Goal: Task Accomplishment & Management: Manage account settings

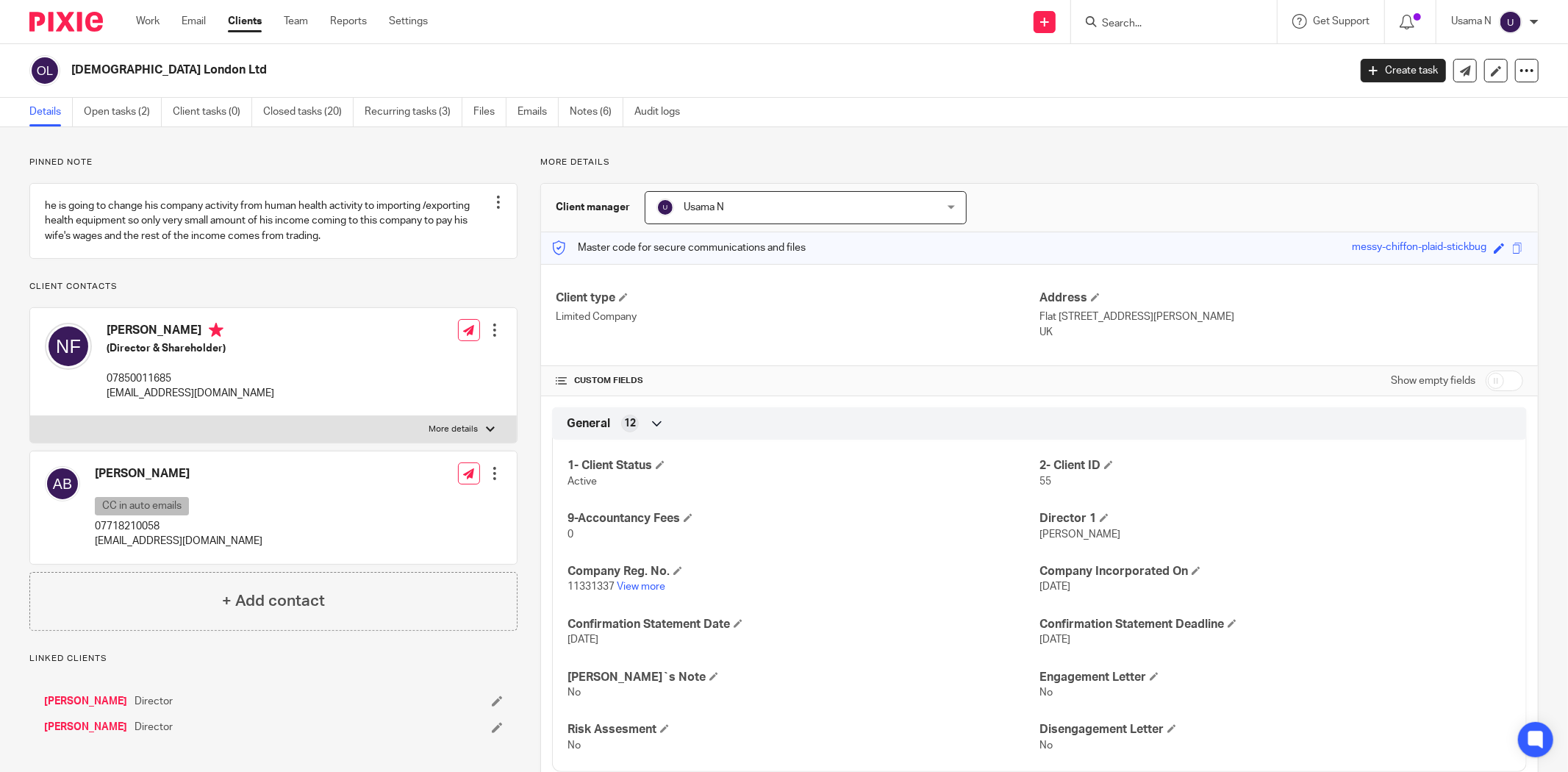
click at [1175, 23] on input "Search" at bounding box center [1166, 24] width 132 height 13
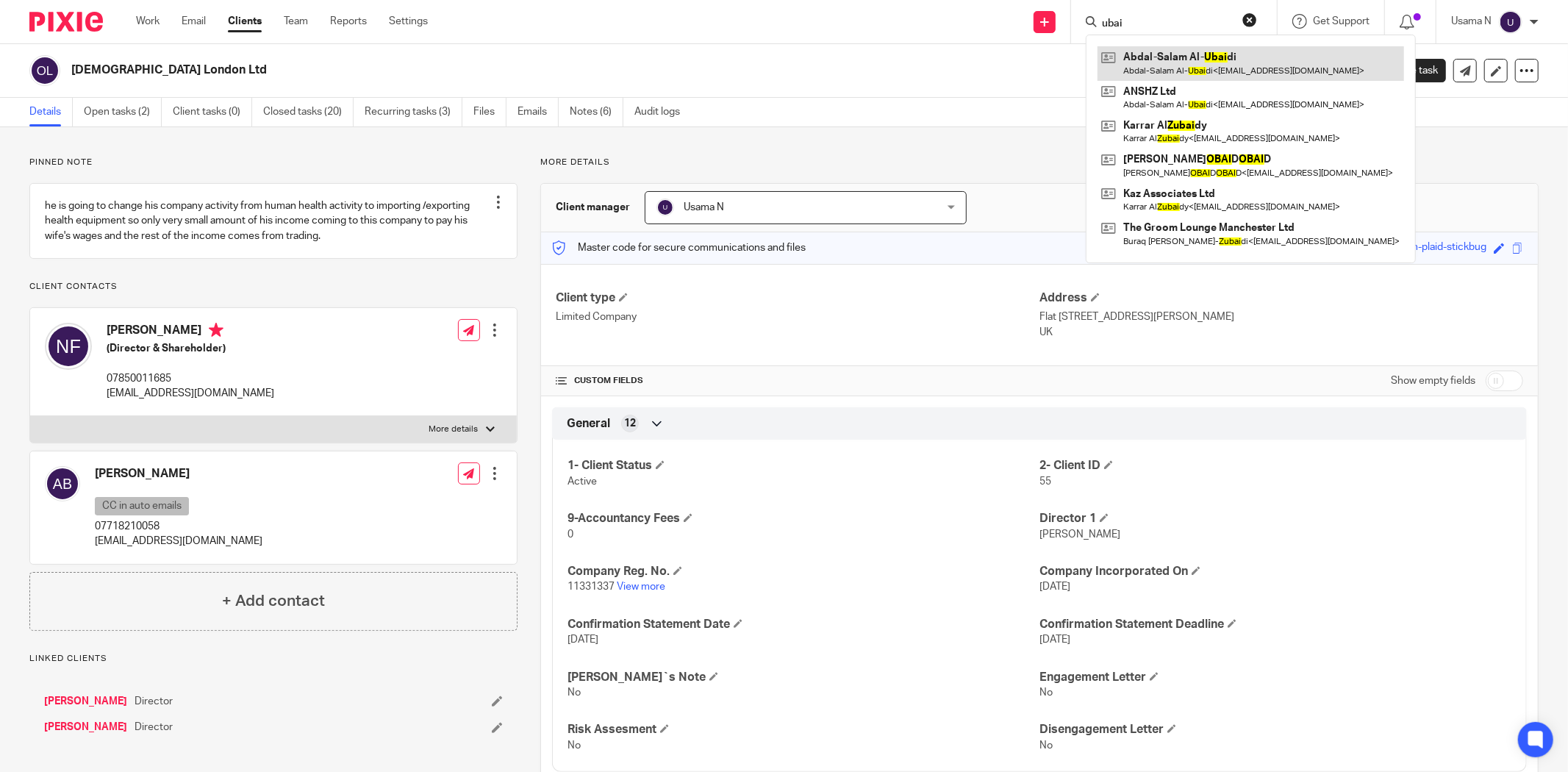
type input "ubai"
click at [1183, 61] on link at bounding box center [1251, 63] width 307 height 34
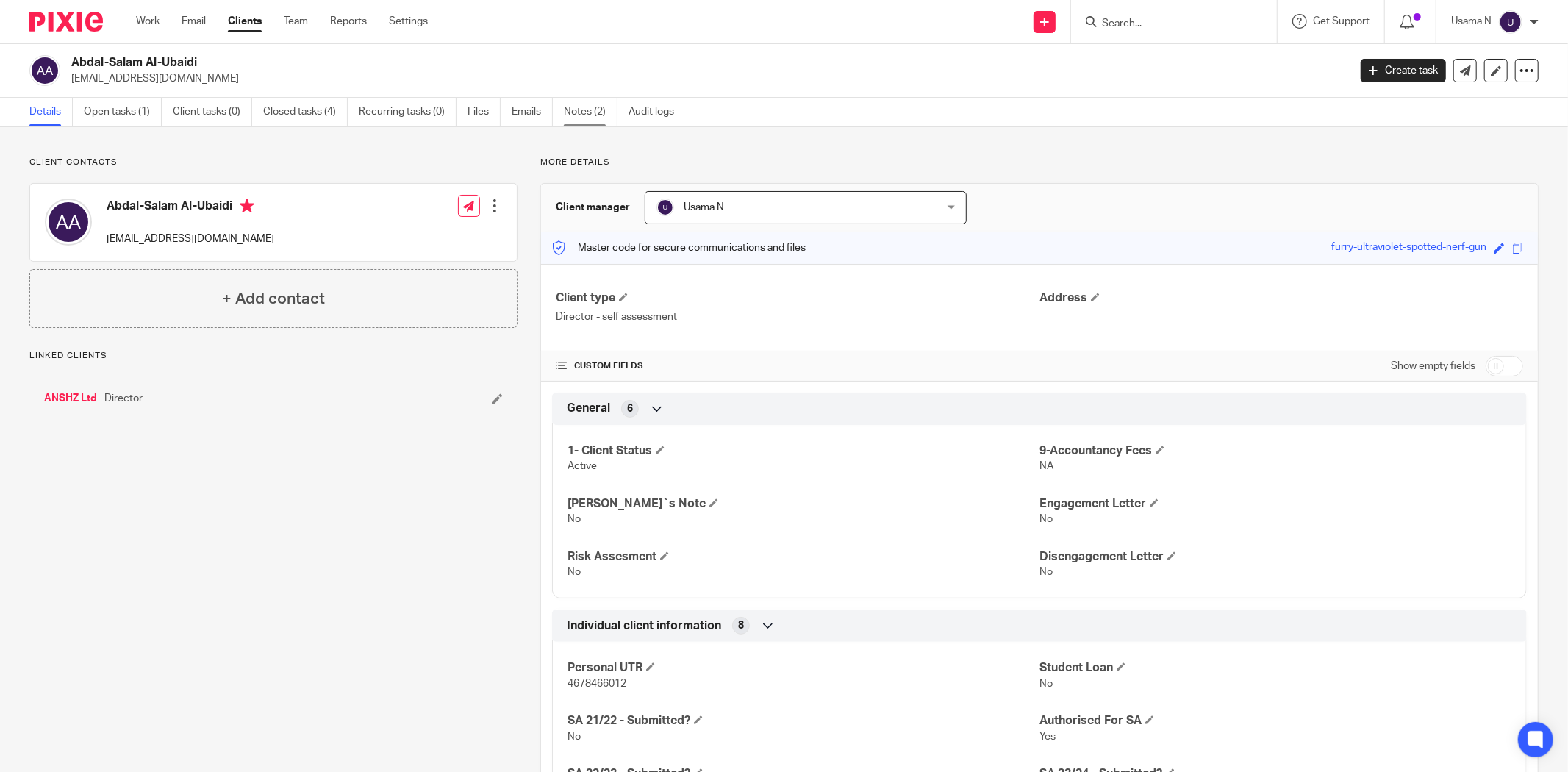
click at [592, 115] on link "Notes (2)" at bounding box center [591, 112] width 53 height 28
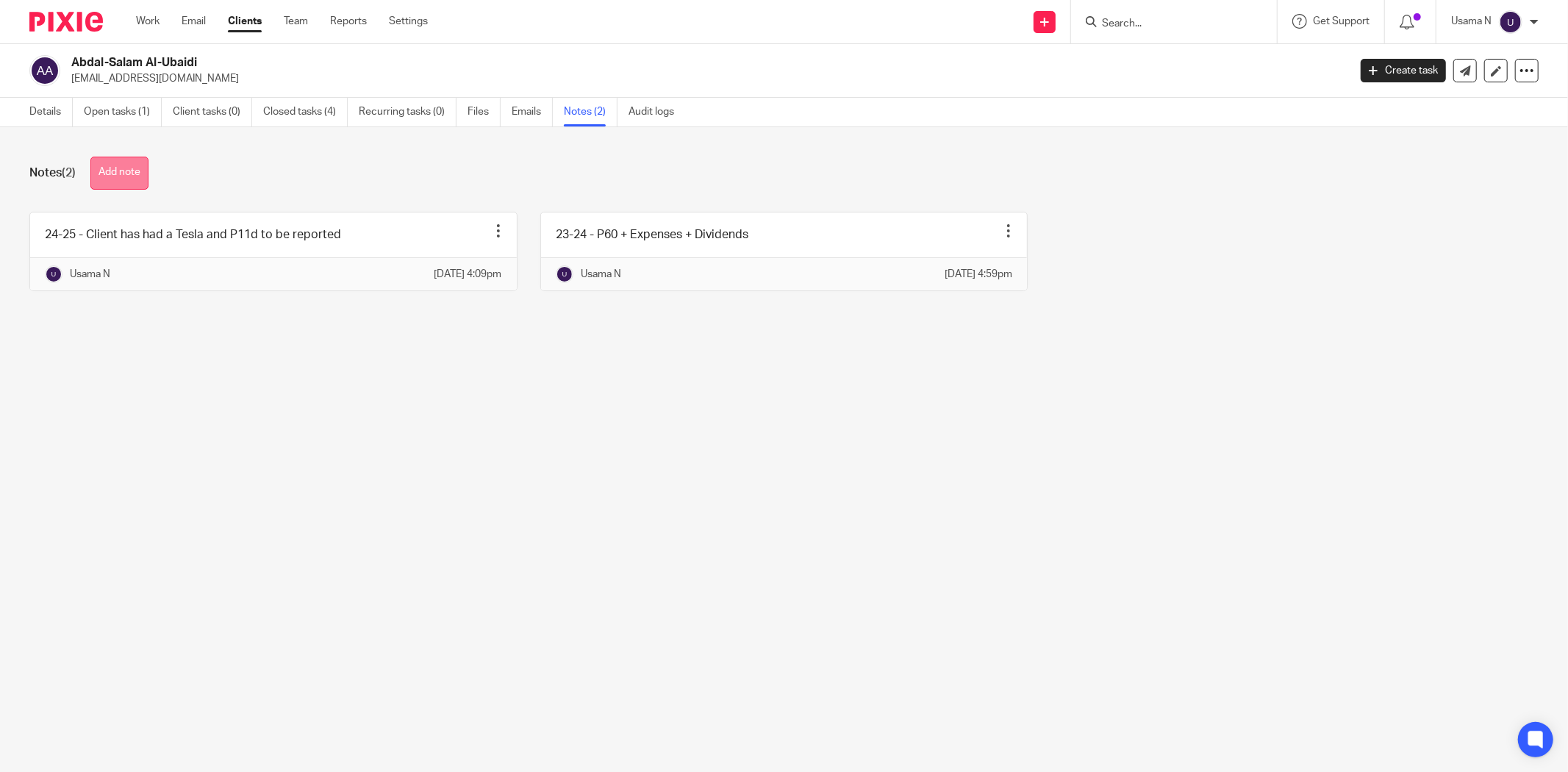
click at [121, 167] on button "Add note" at bounding box center [120, 173] width 58 height 33
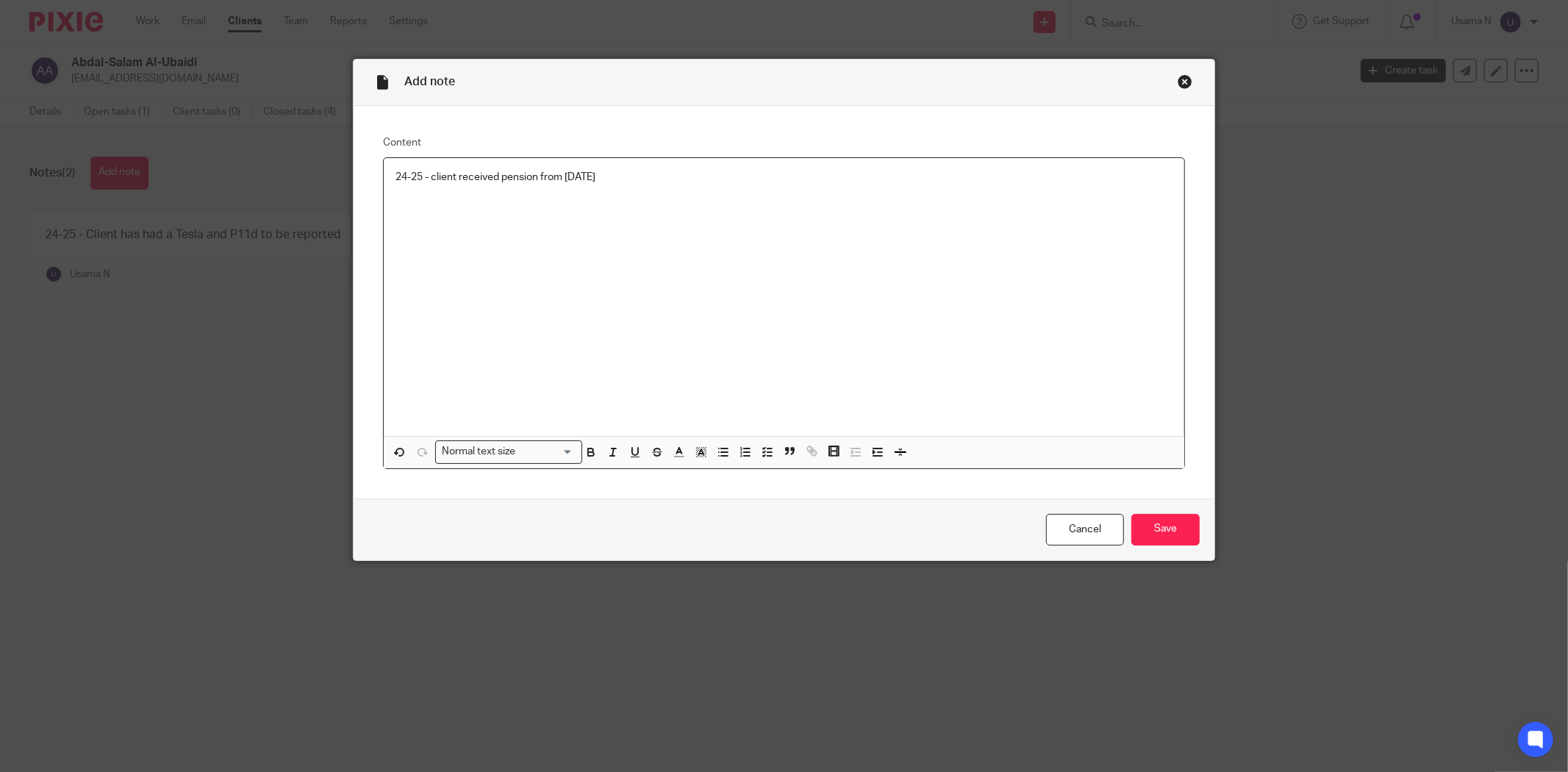
click at [497, 170] on p "24-25 - client received pension from Sept 24" at bounding box center [784, 178] width 777 height 15
click at [1166, 524] on input "Save" at bounding box center [1166, 530] width 68 height 32
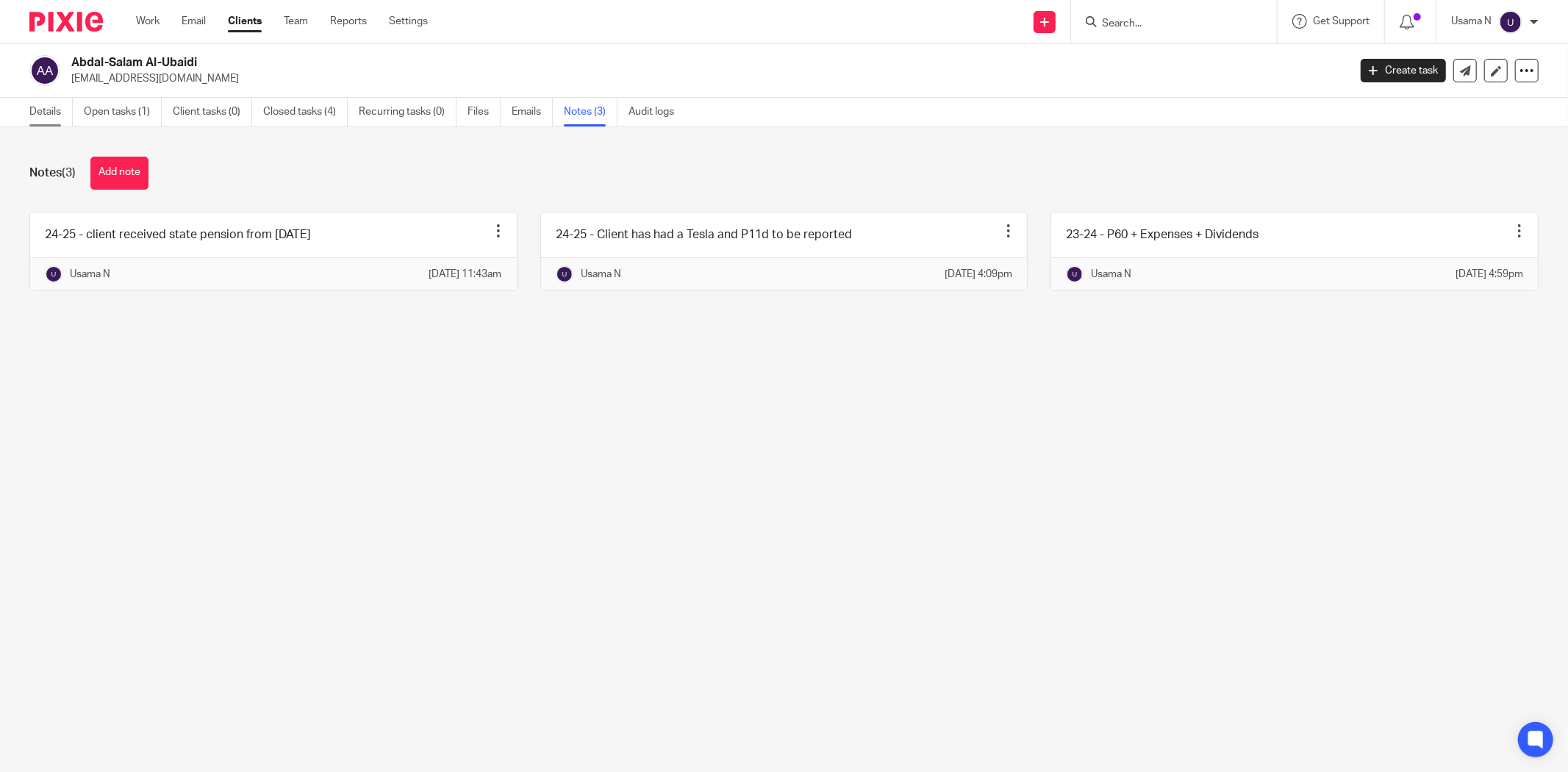
click at [41, 108] on link "Details" at bounding box center [51, 112] width 43 height 28
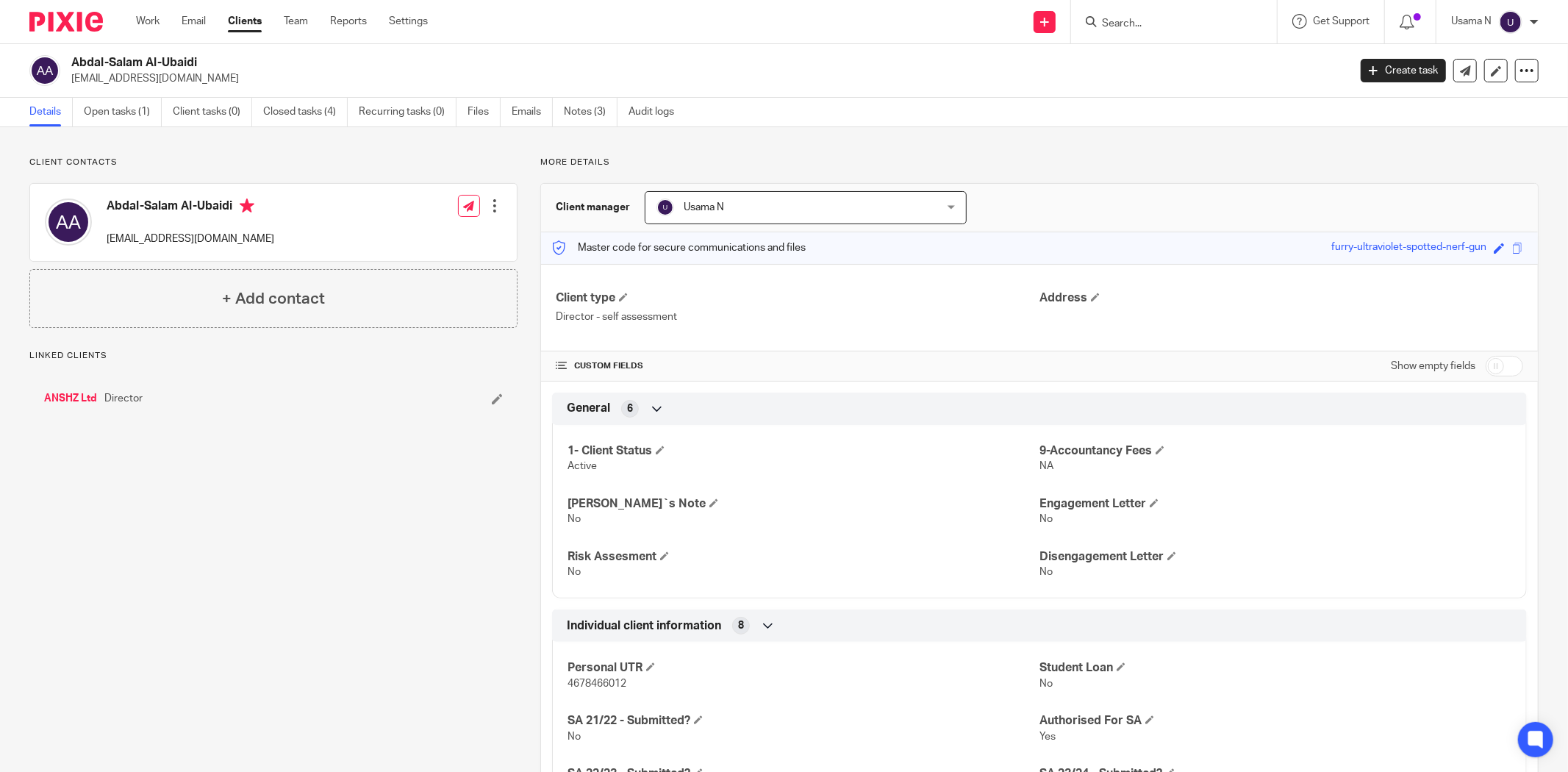
click at [70, 396] on link "ANSHZ Ltd" at bounding box center [71, 399] width 53 height 15
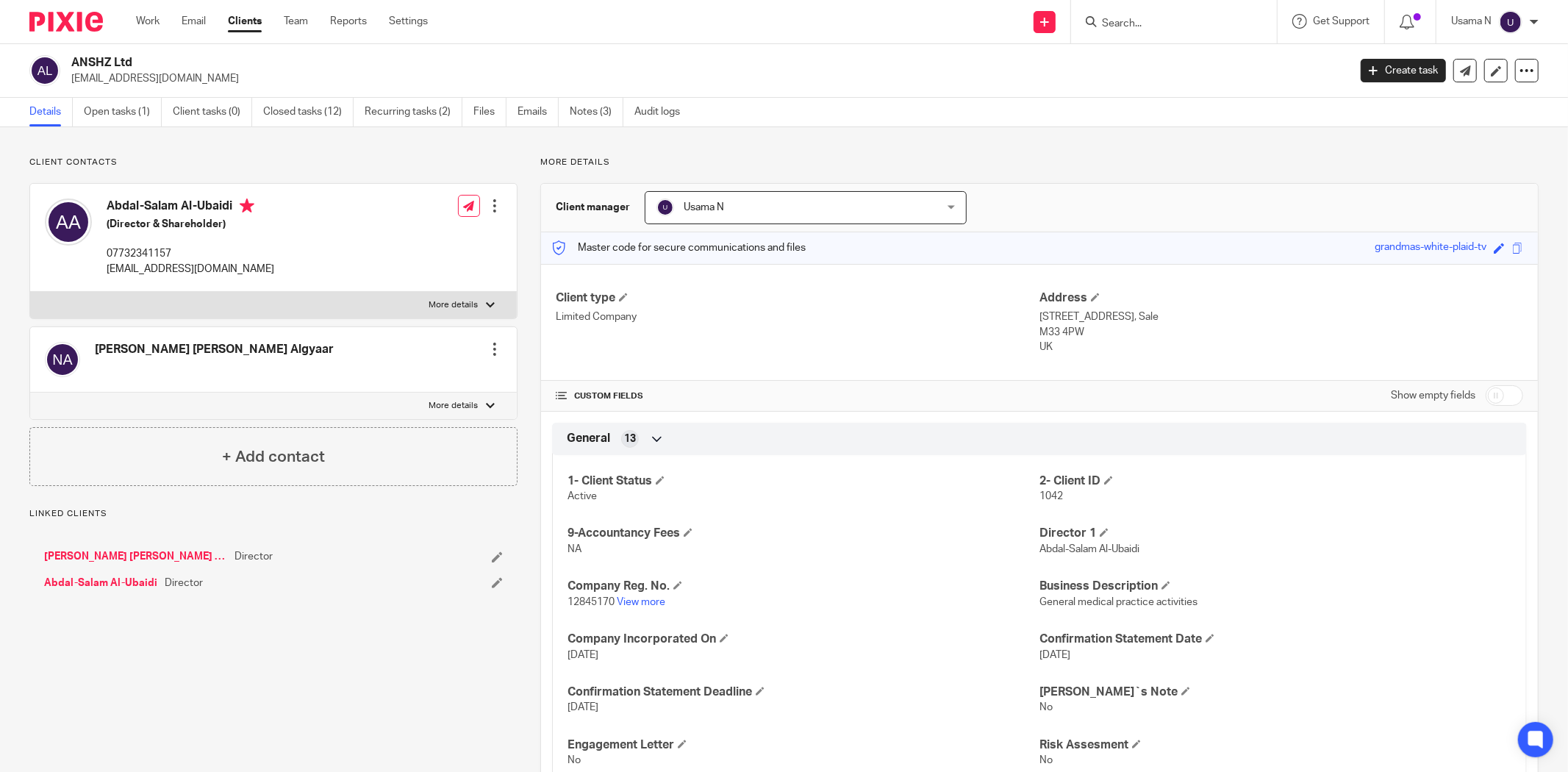
click at [610, 111] on link "Notes (3)" at bounding box center [597, 112] width 53 height 28
click at [99, 580] on link "Abdal-Salam Al-Ubaidi" at bounding box center [101, 584] width 113 height 15
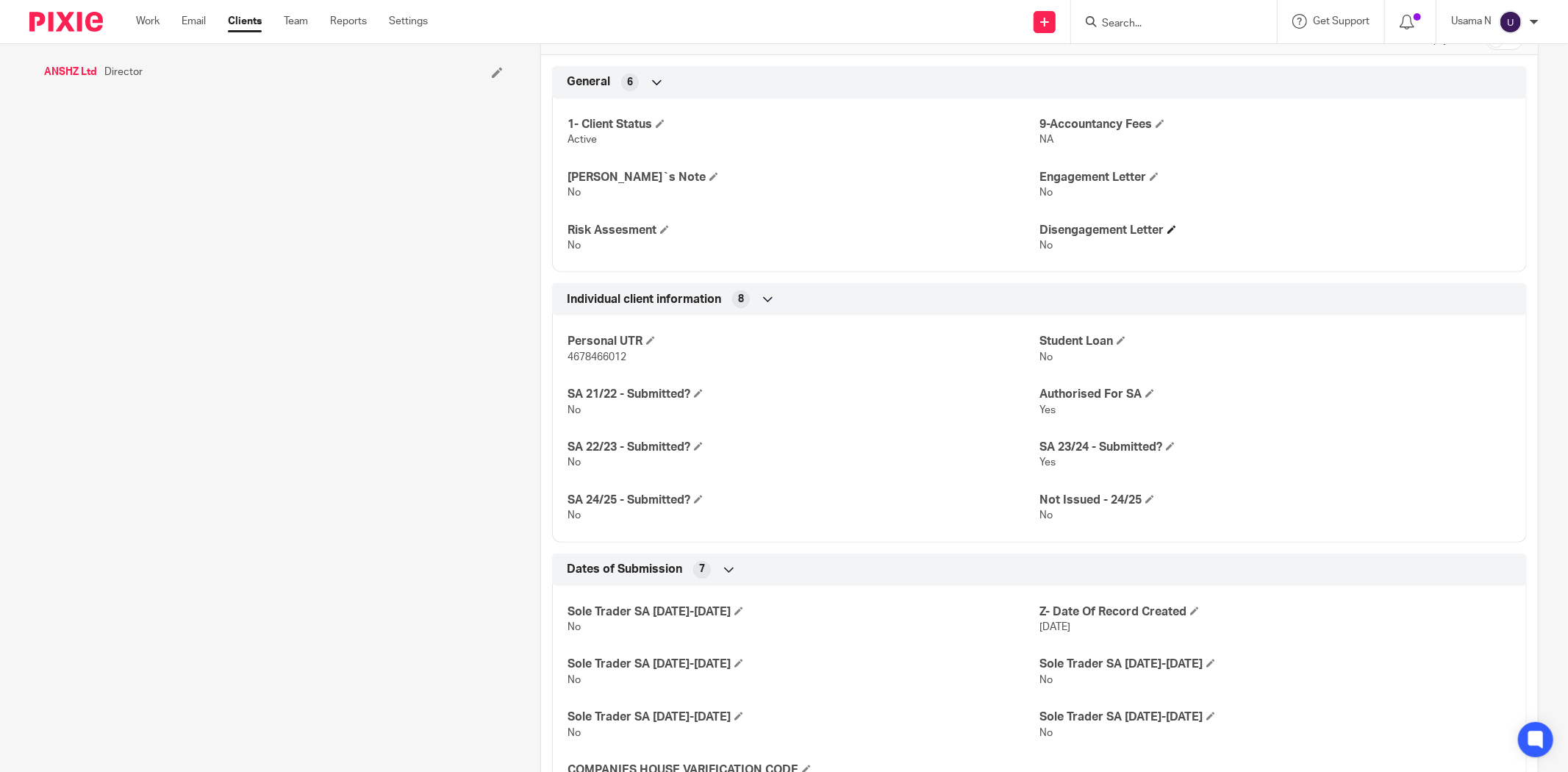
scroll to position [82, 0]
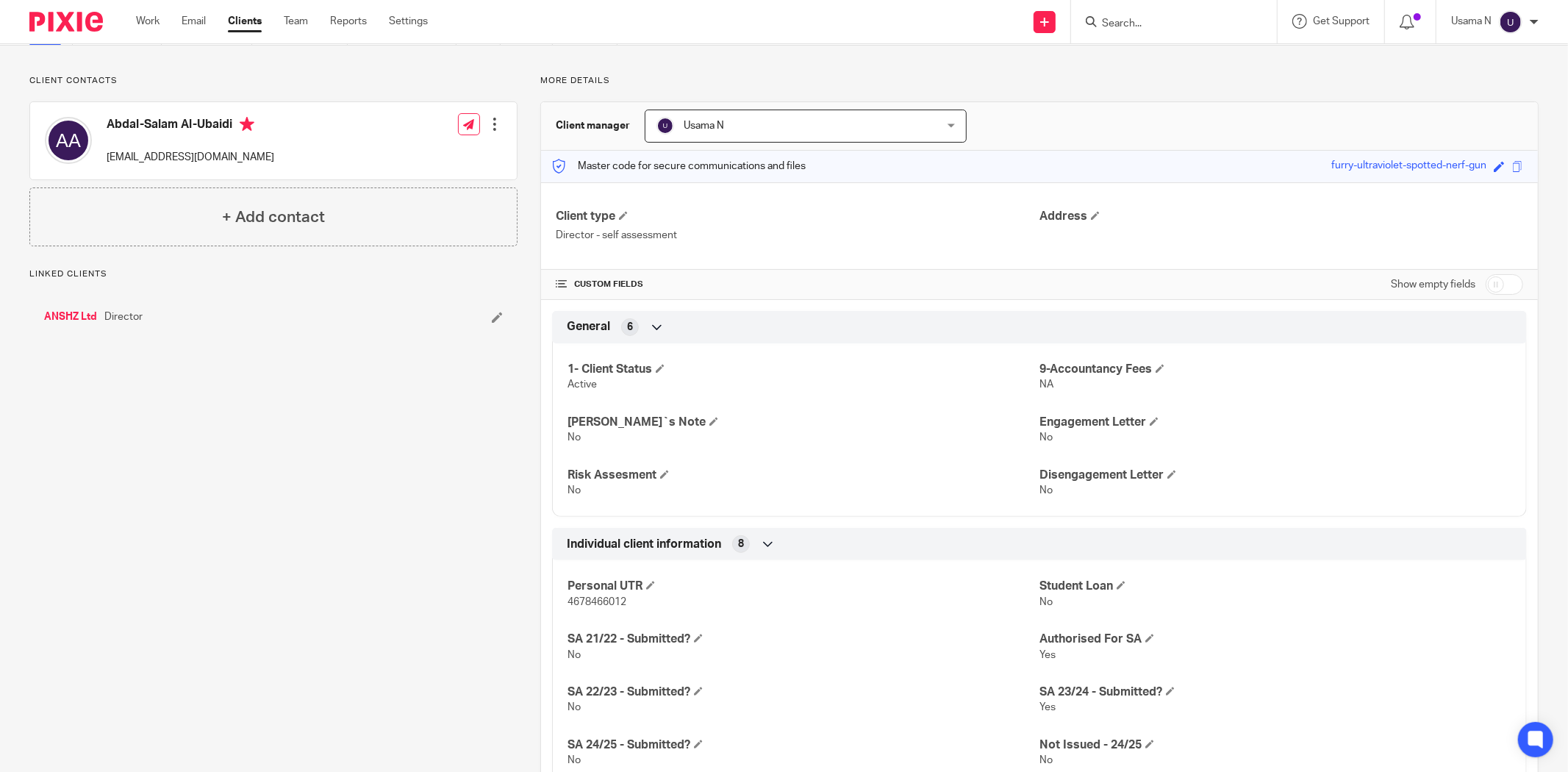
click at [1486, 278] on input "checkbox" at bounding box center [1504, 284] width 37 height 21
checkbox input "true"
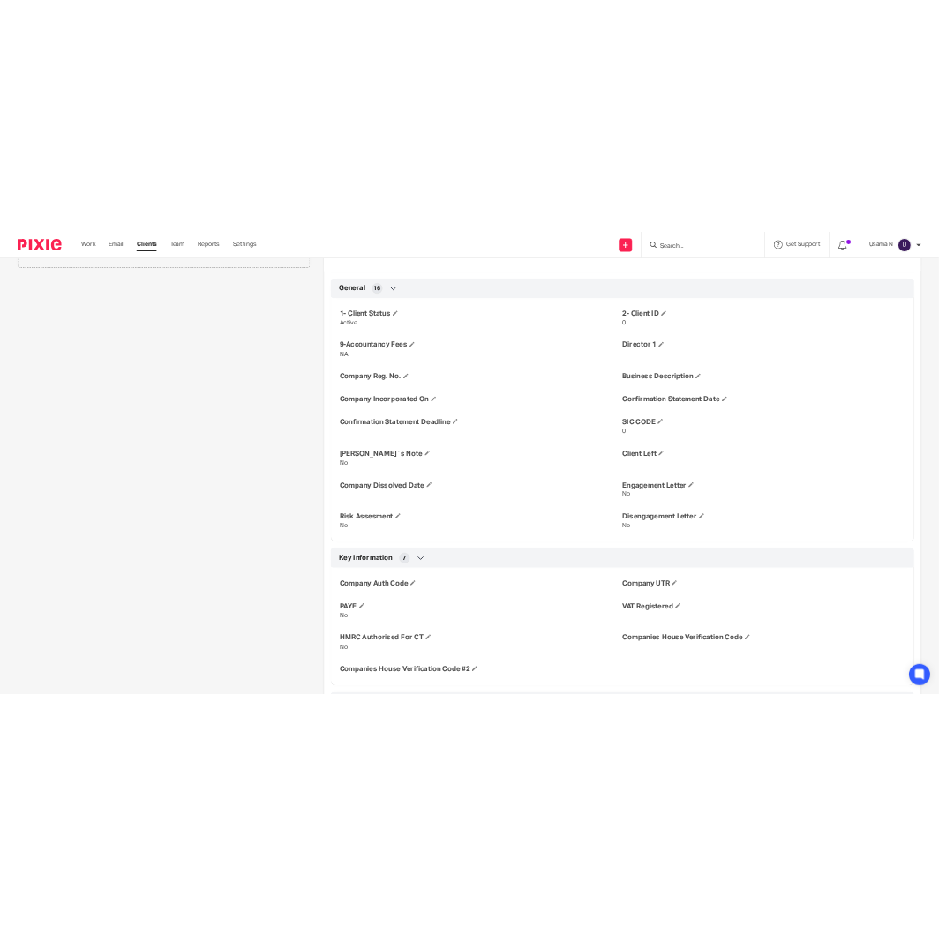
scroll to position [588, 0]
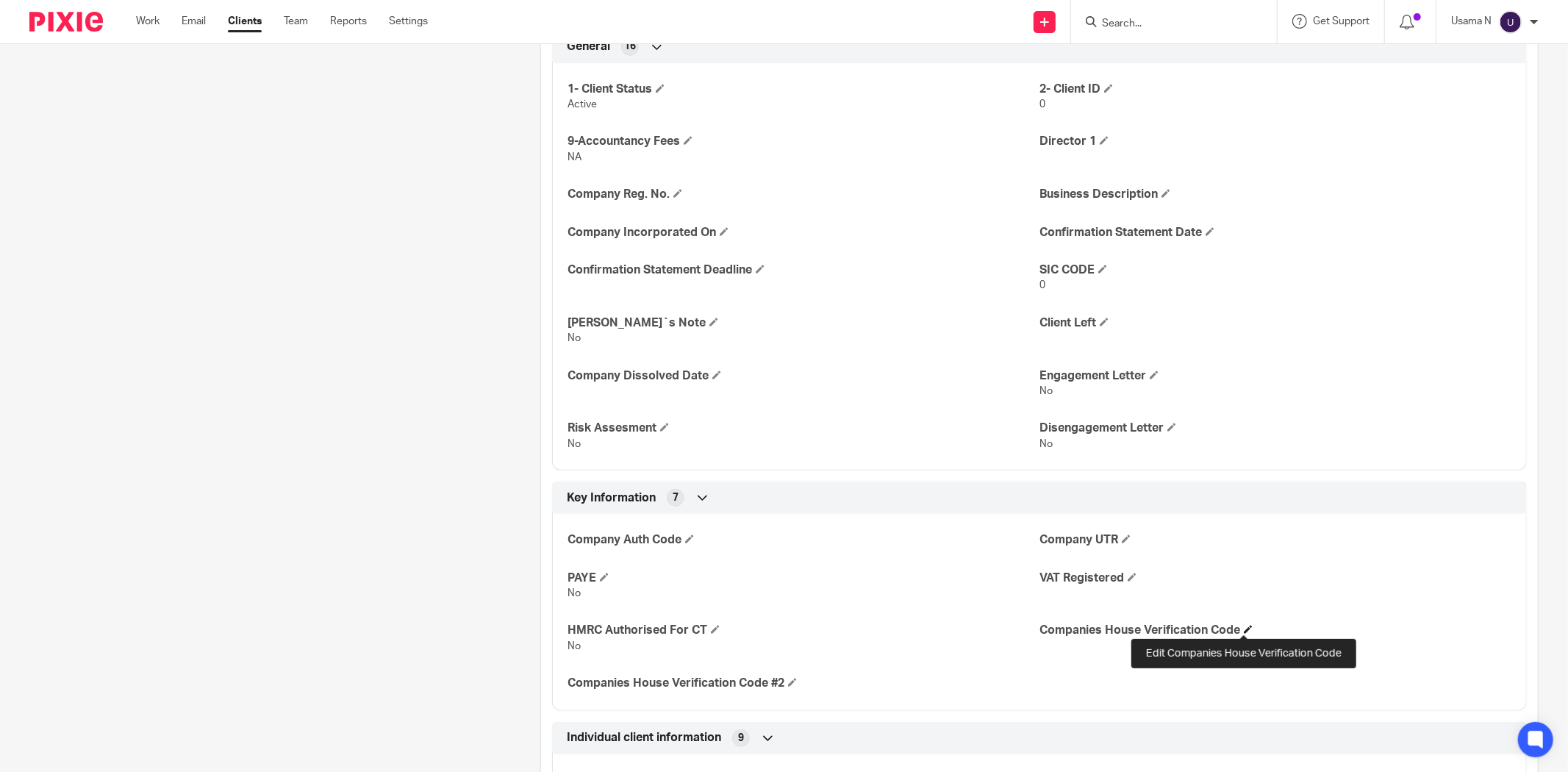
click at [1244, 629] on span at bounding box center [1248, 629] width 9 height 9
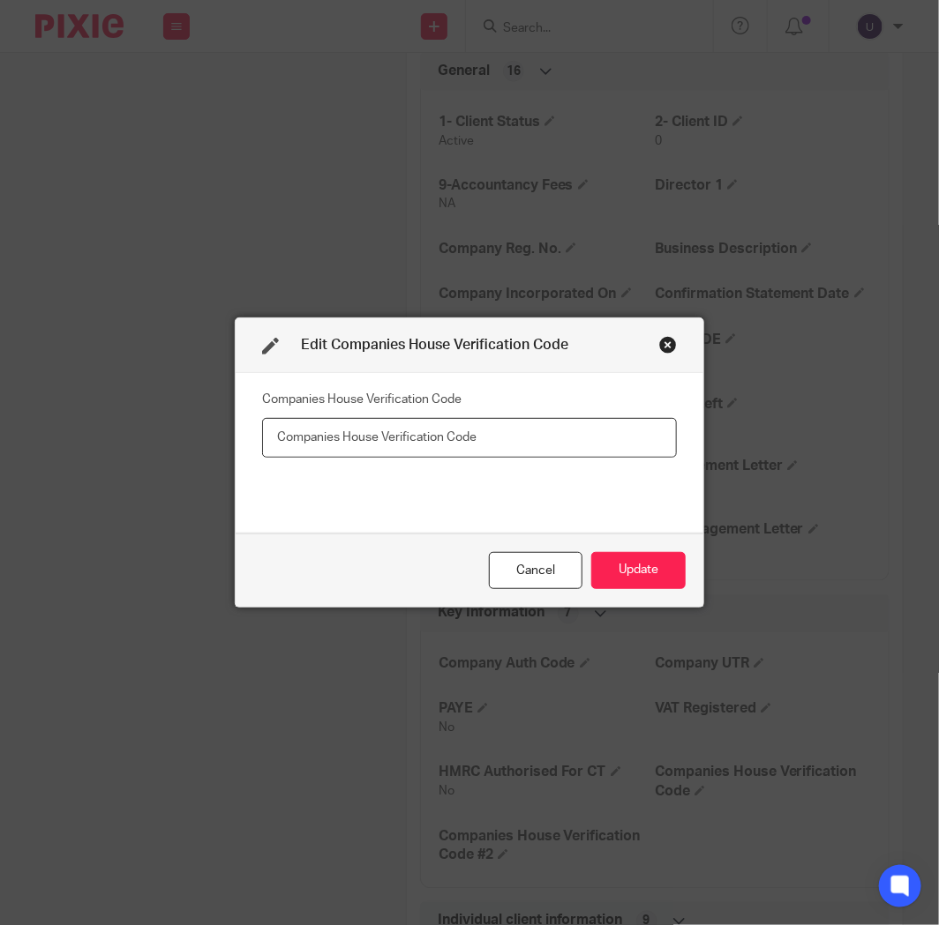
click at [501, 428] on input "text" at bounding box center [469, 438] width 415 height 40
type input "X3J-FYW2-2223"
click at [604, 568] on button "Update" at bounding box center [638, 571] width 94 height 38
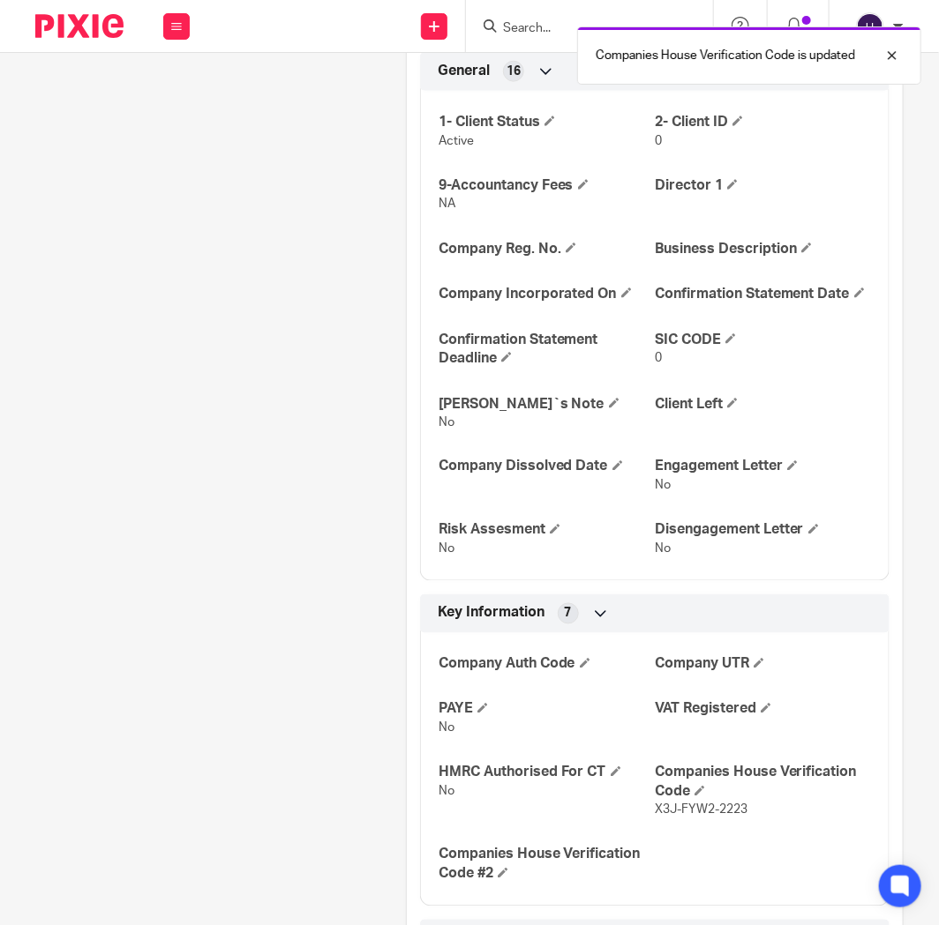
click at [684, 817] on span "X3J-FYW2-2223" at bounding box center [701, 811] width 93 height 12
copy p "X3J-FYW2-2223"
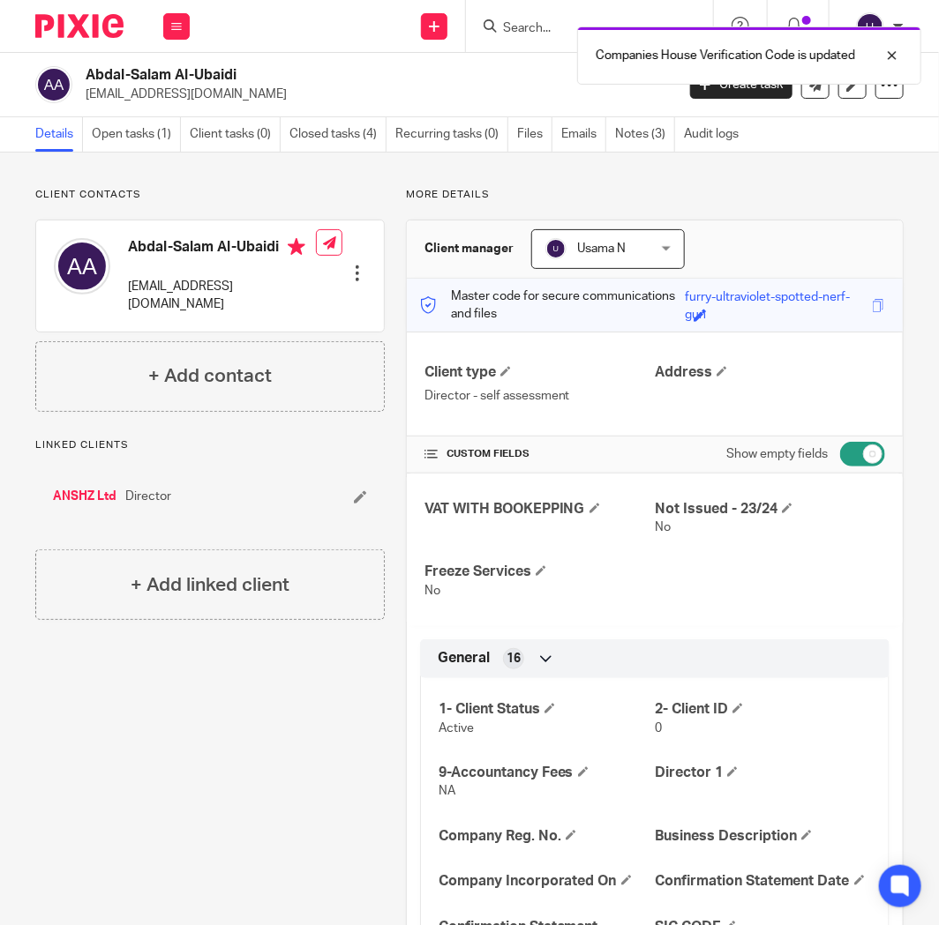
click at [95, 488] on link "ANSHZ Ltd" at bounding box center [85, 497] width 64 height 18
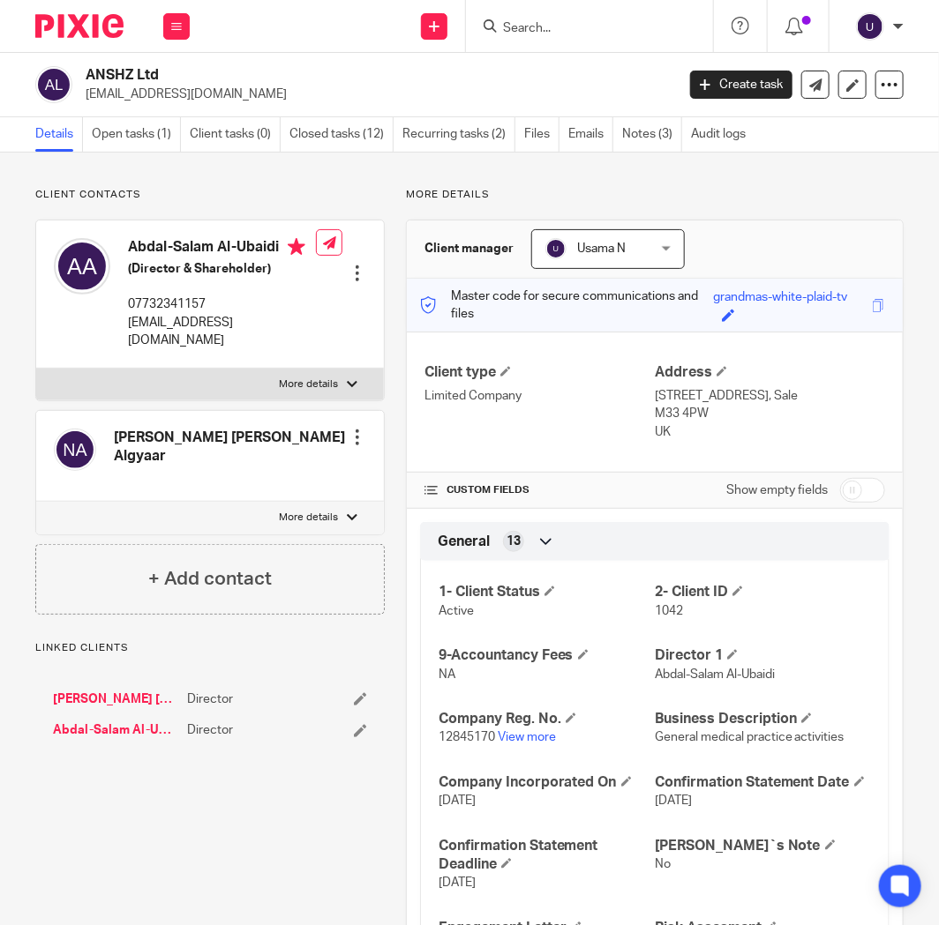
click at [864, 478] on input "checkbox" at bounding box center [862, 490] width 45 height 25
checkbox input "true"
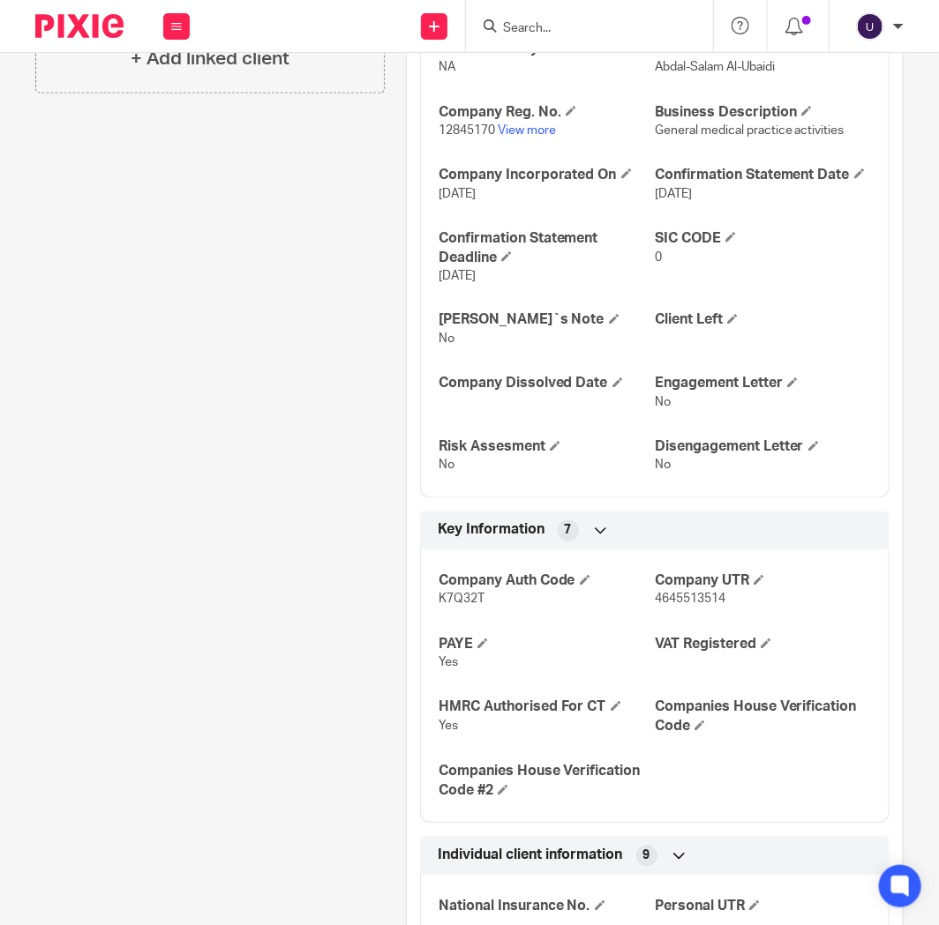
scroll to position [783, 0]
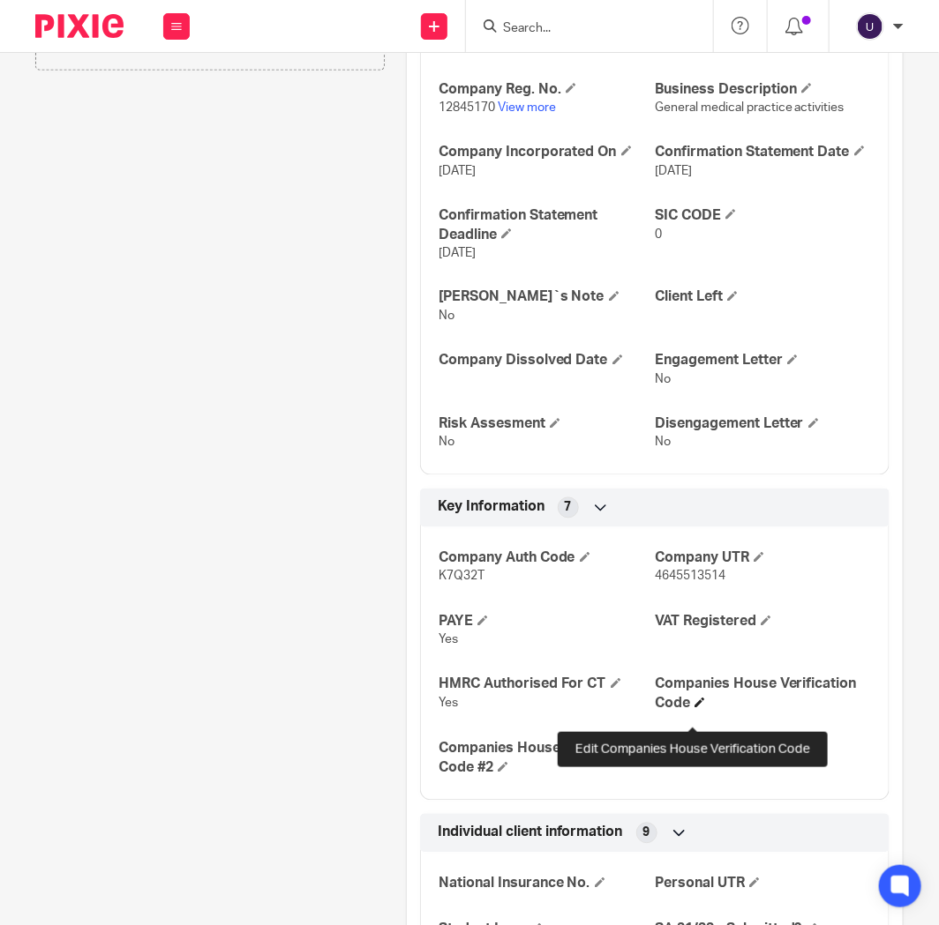
click at [694, 708] on span at bounding box center [699, 703] width 11 height 11
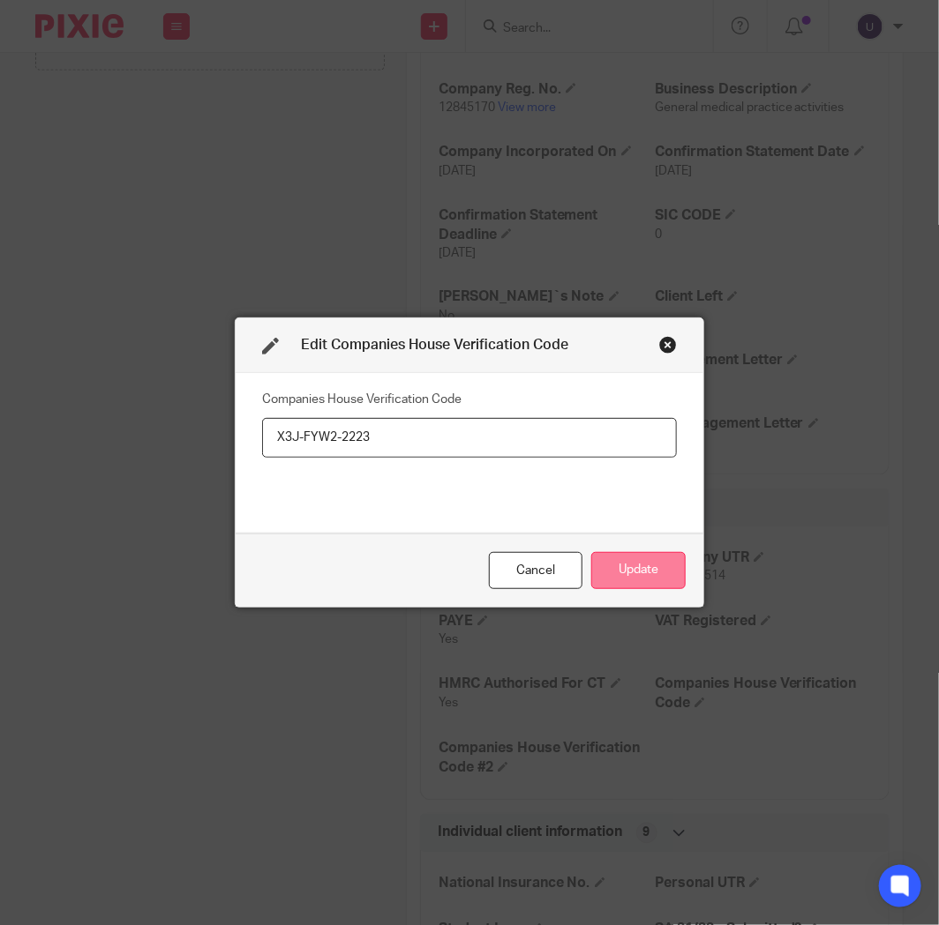
type input "X3J-FYW2-2223"
click at [629, 565] on button "Update" at bounding box center [638, 571] width 94 height 38
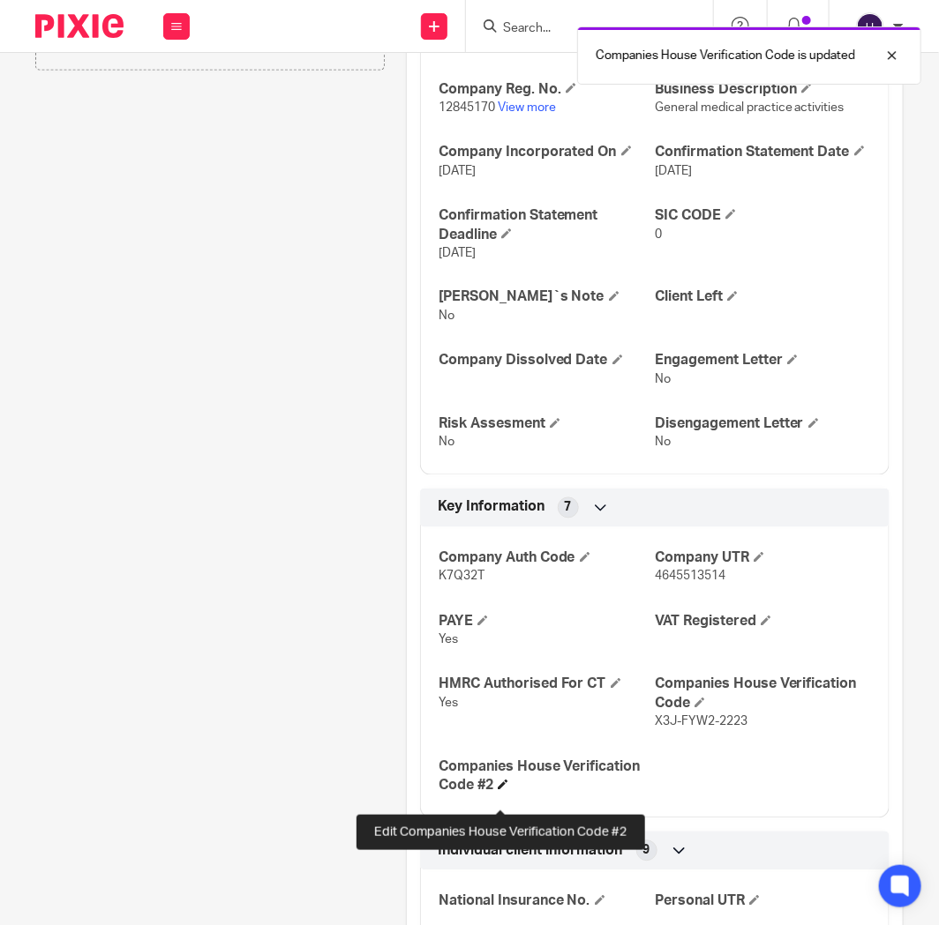
click at [498, 790] on span at bounding box center [503, 785] width 11 height 11
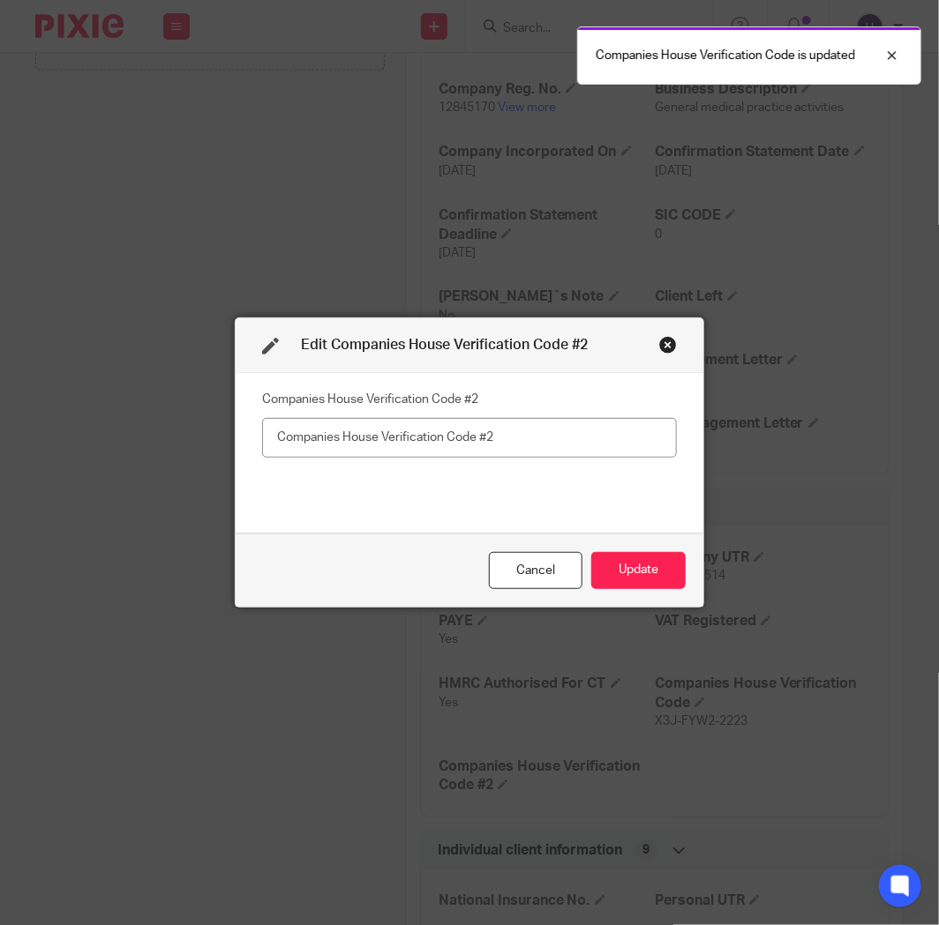
click at [438, 439] on input "text" at bounding box center [469, 438] width 415 height 40
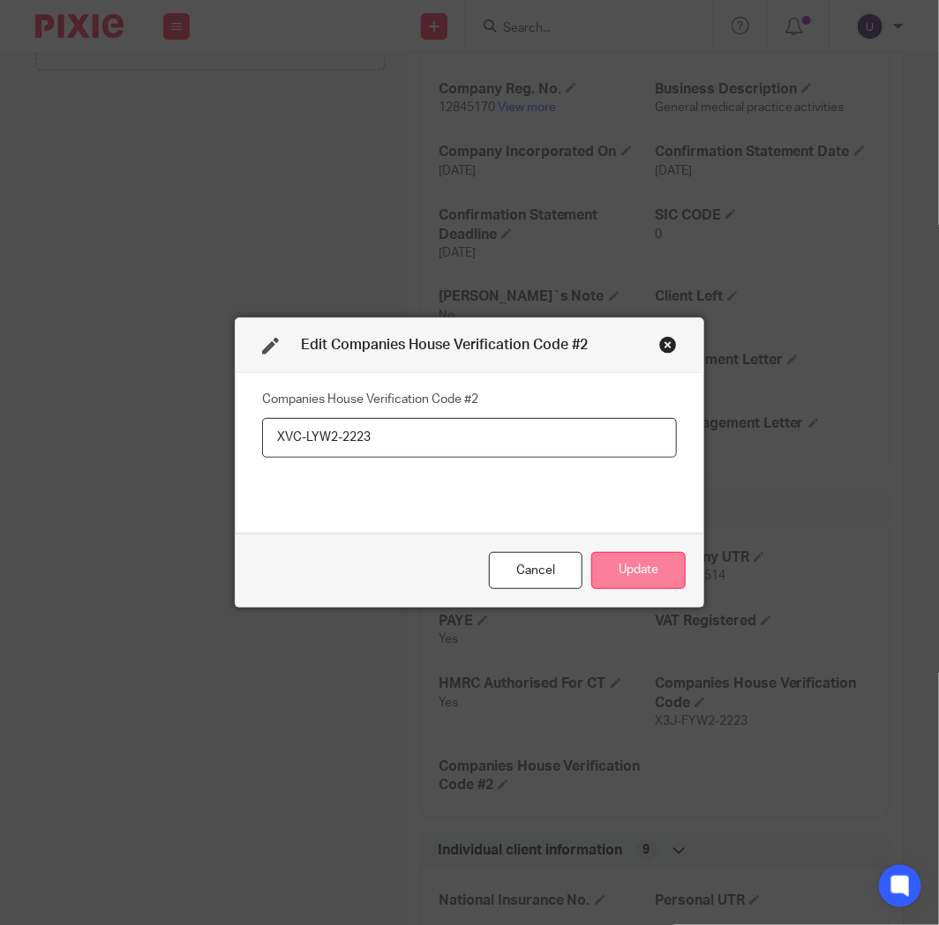
type input "XVC-LYW2-2223"
click at [648, 577] on button "Update" at bounding box center [638, 571] width 94 height 38
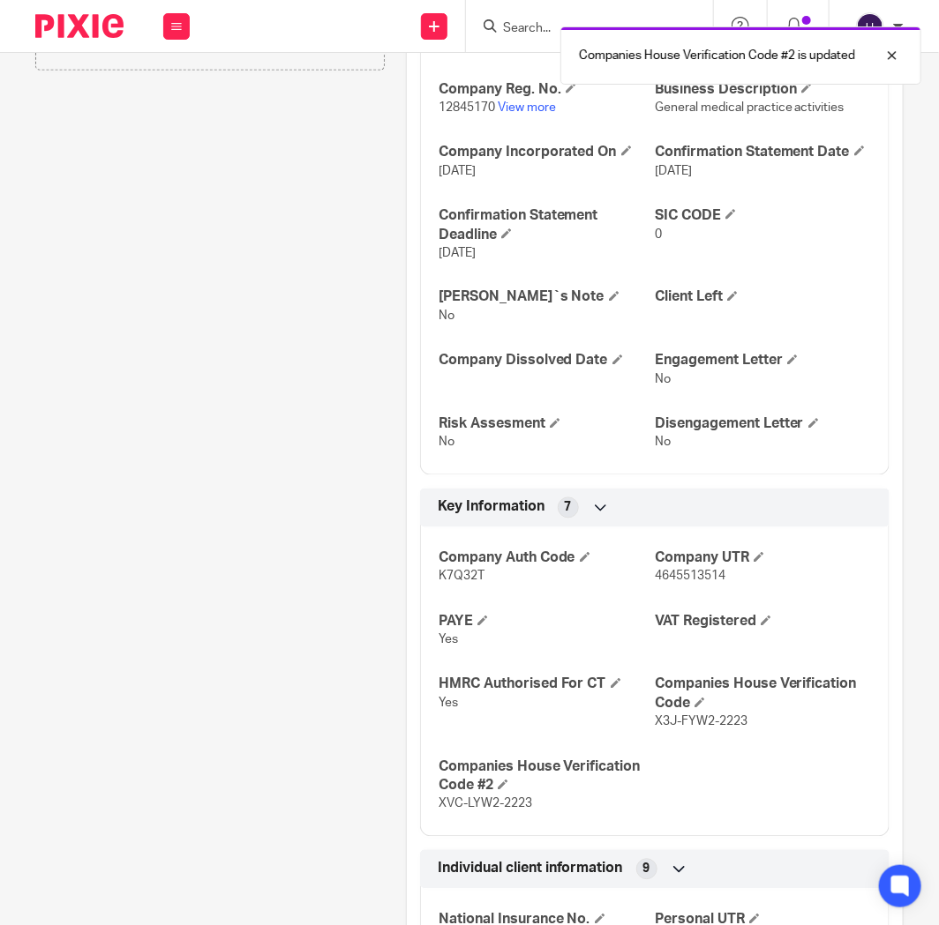
click at [507, 811] on span "XVC-LYW2-2223" at bounding box center [485, 804] width 94 height 12
copy p "XVC-LYW2-2223"
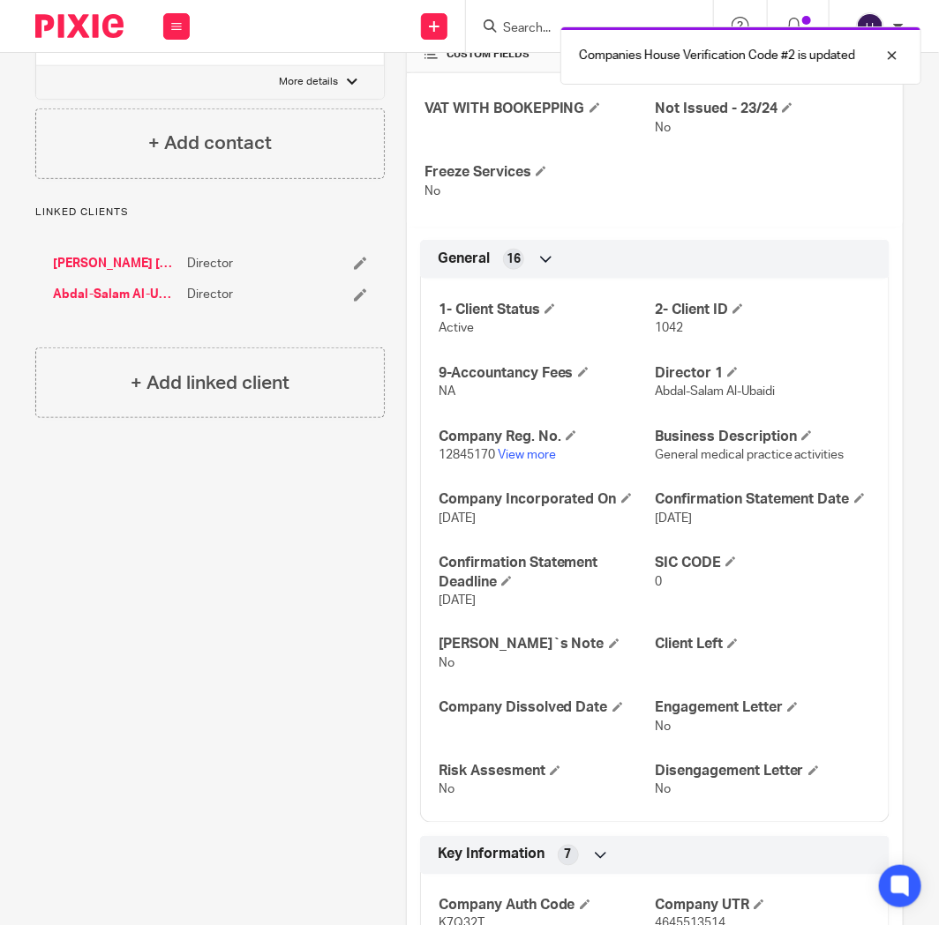
scroll to position [196, 0]
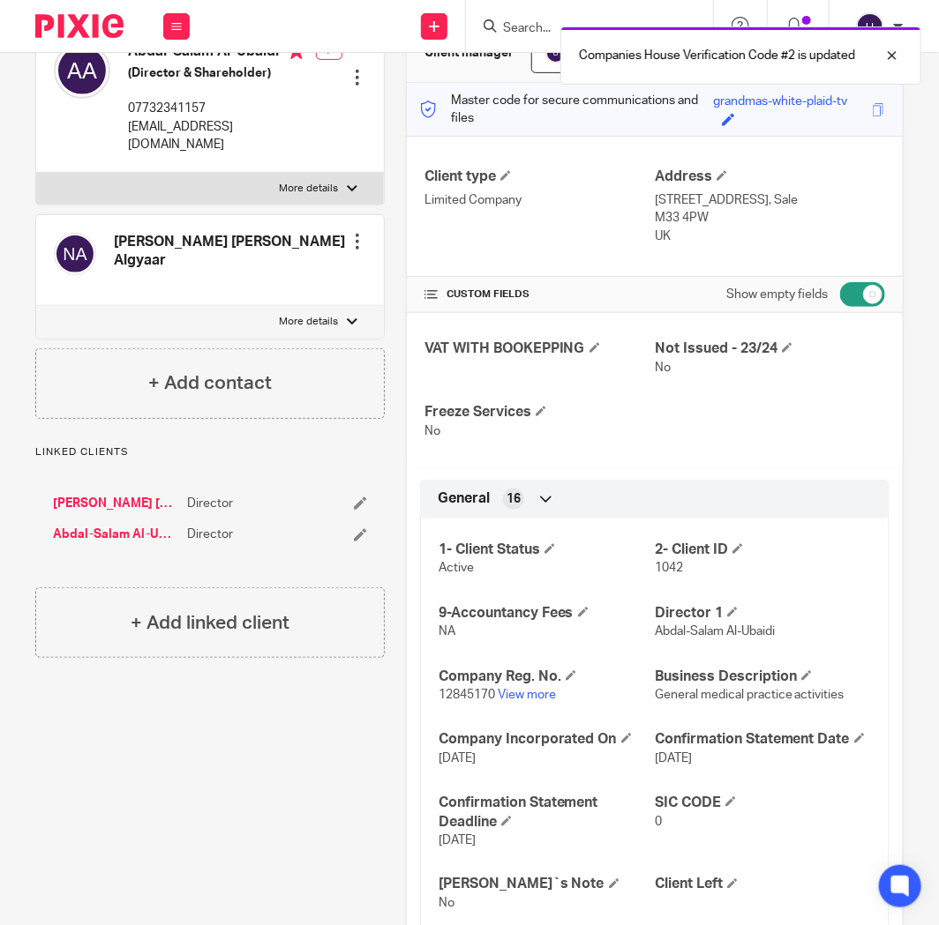
click at [130, 495] on link "[PERSON_NAME] [PERSON_NAME] Algyaar" at bounding box center [116, 504] width 126 height 18
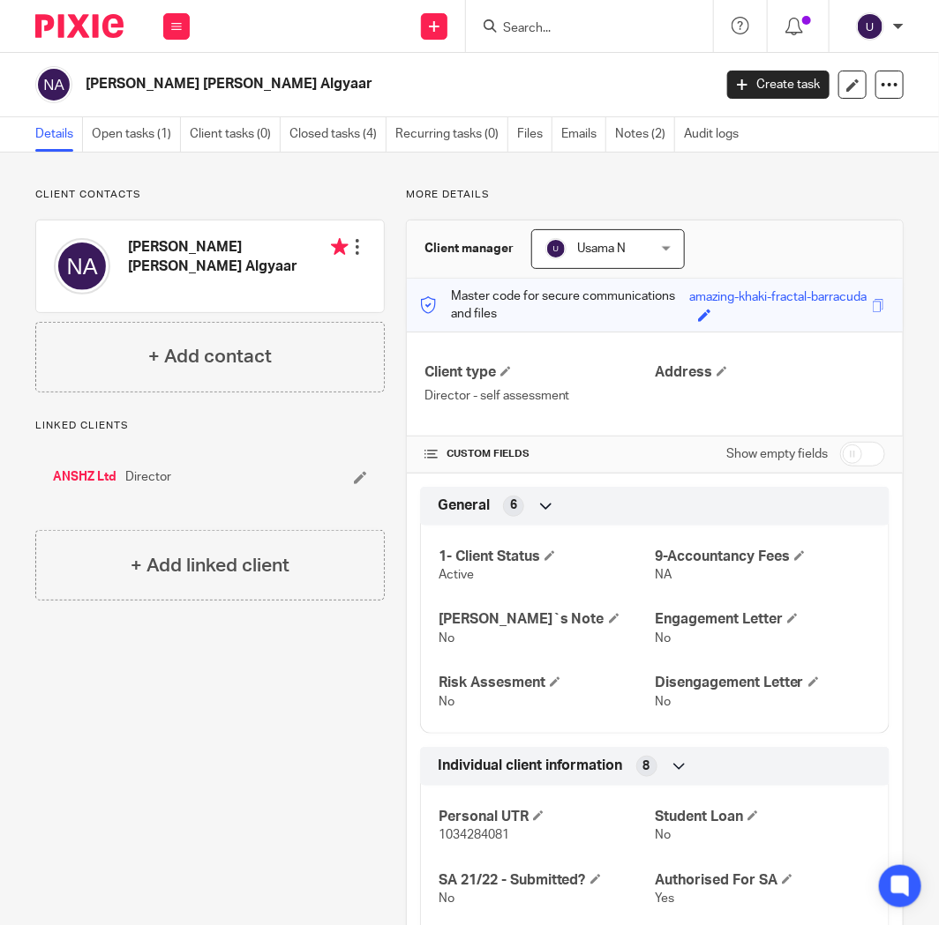
click at [840, 460] on input "checkbox" at bounding box center [862, 454] width 45 height 25
checkbox input "true"
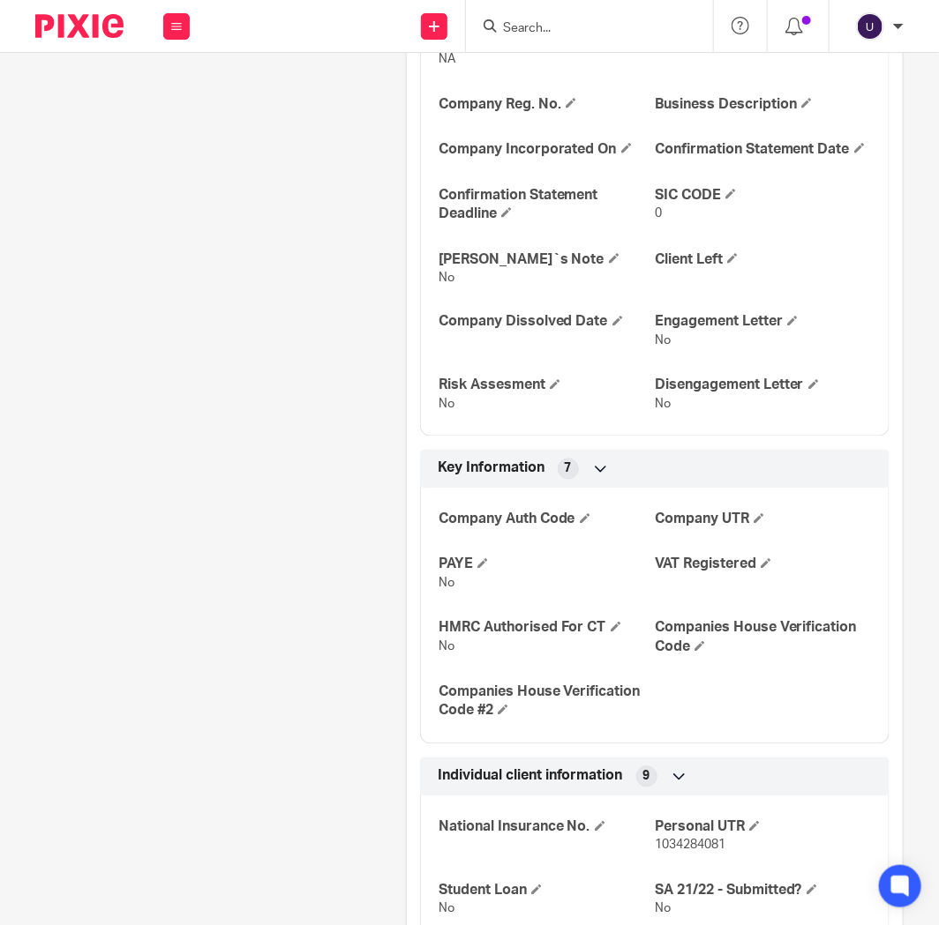
scroll to position [783, 0]
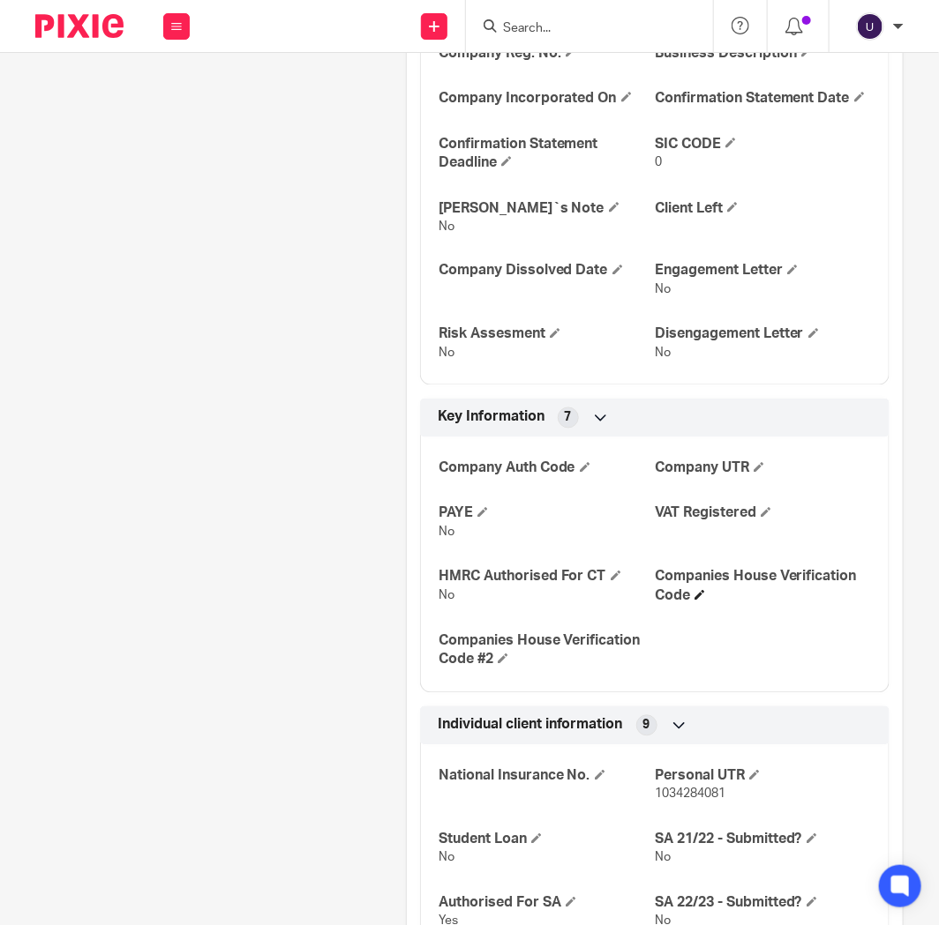
click at [686, 606] on h4 "Companies House Verification Code" at bounding box center [763, 587] width 216 height 38
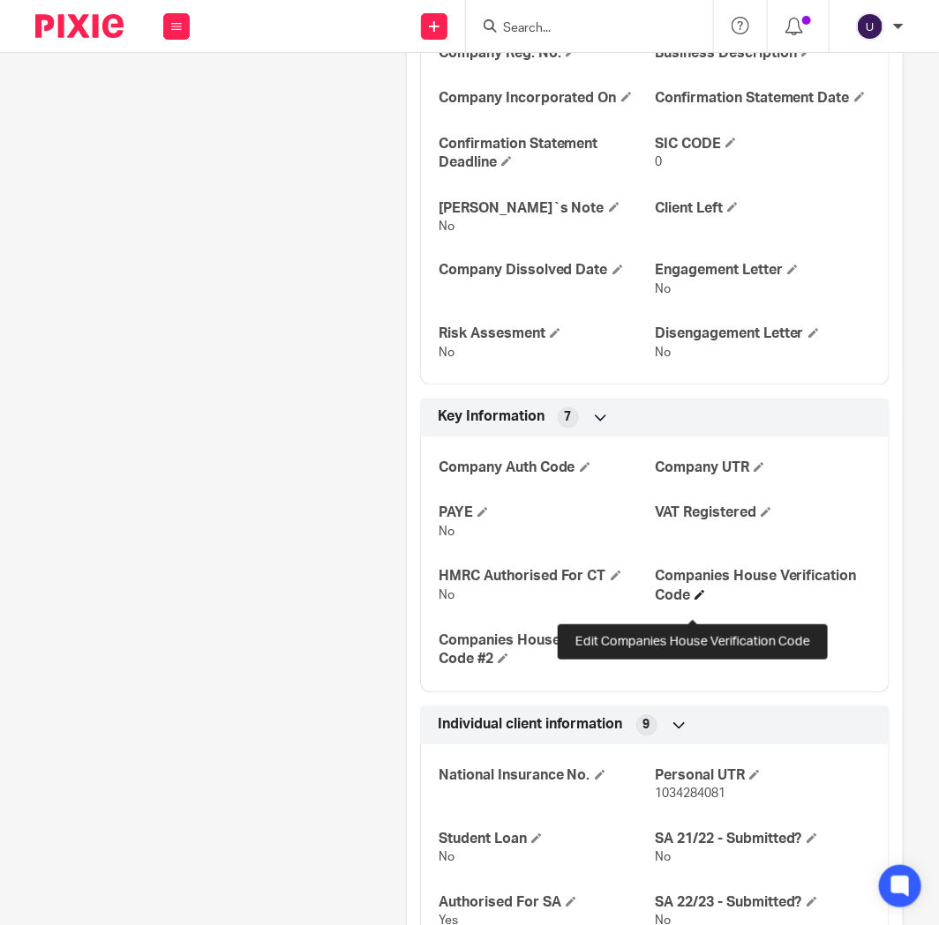
click at [694, 601] on span at bounding box center [699, 595] width 11 height 11
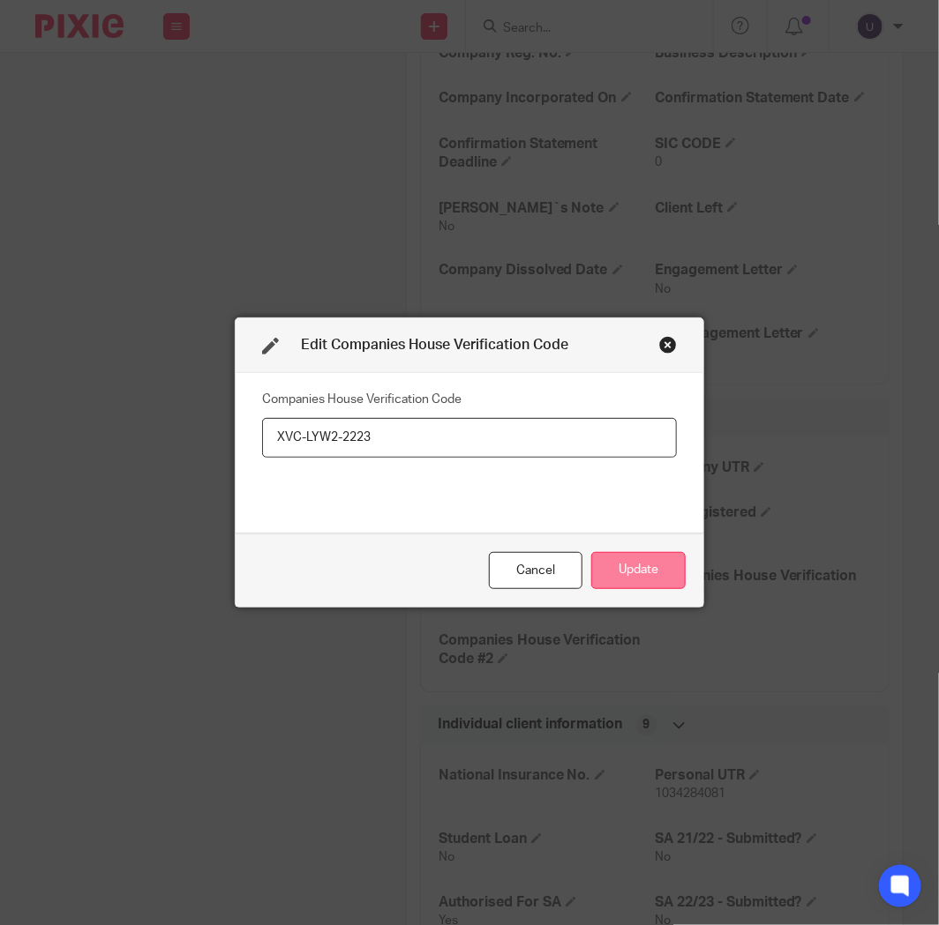
type input "XVC-LYW2-2223"
click at [631, 560] on button "Update" at bounding box center [638, 571] width 94 height 38
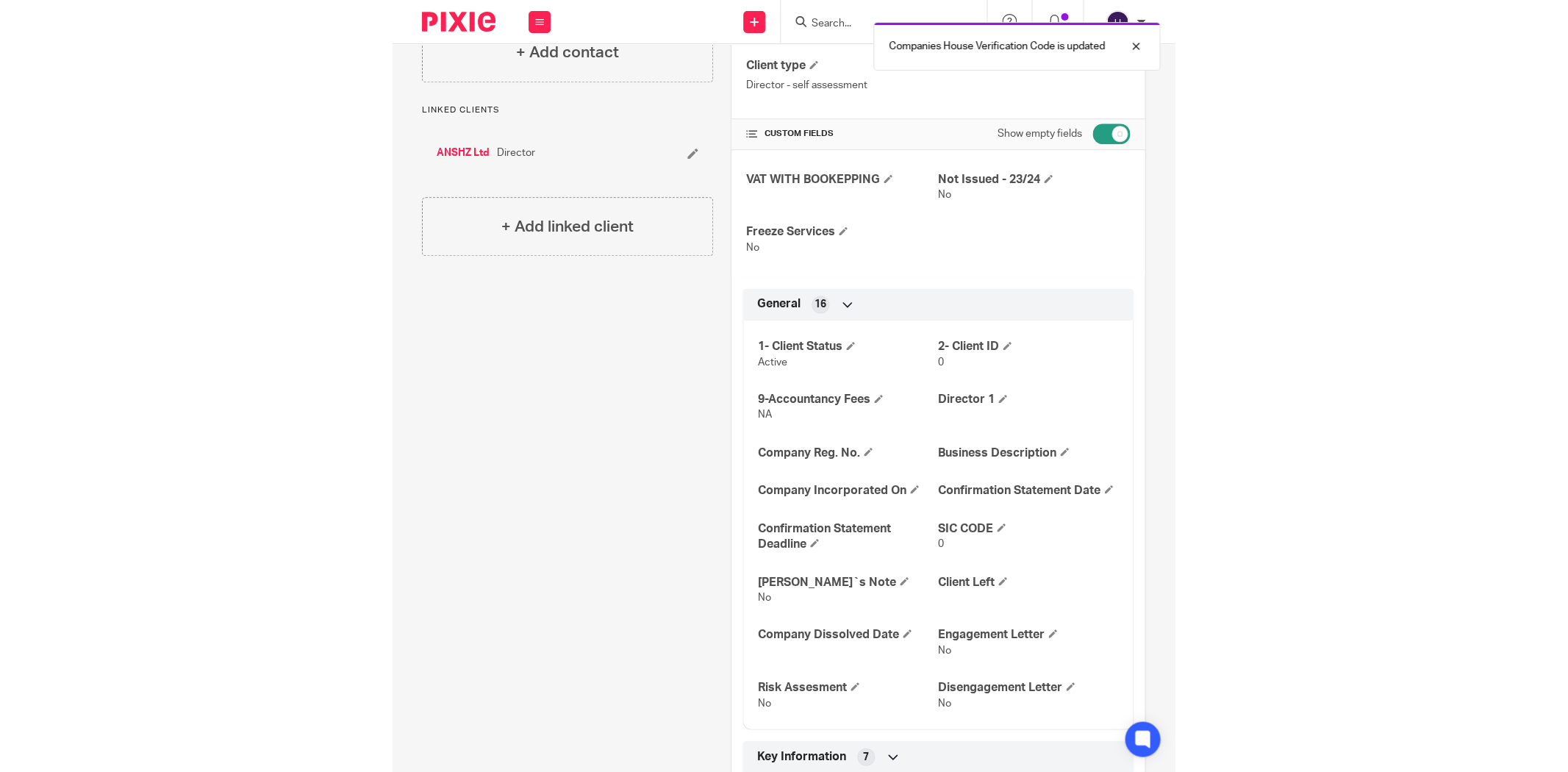
scroll to position [0, 0]
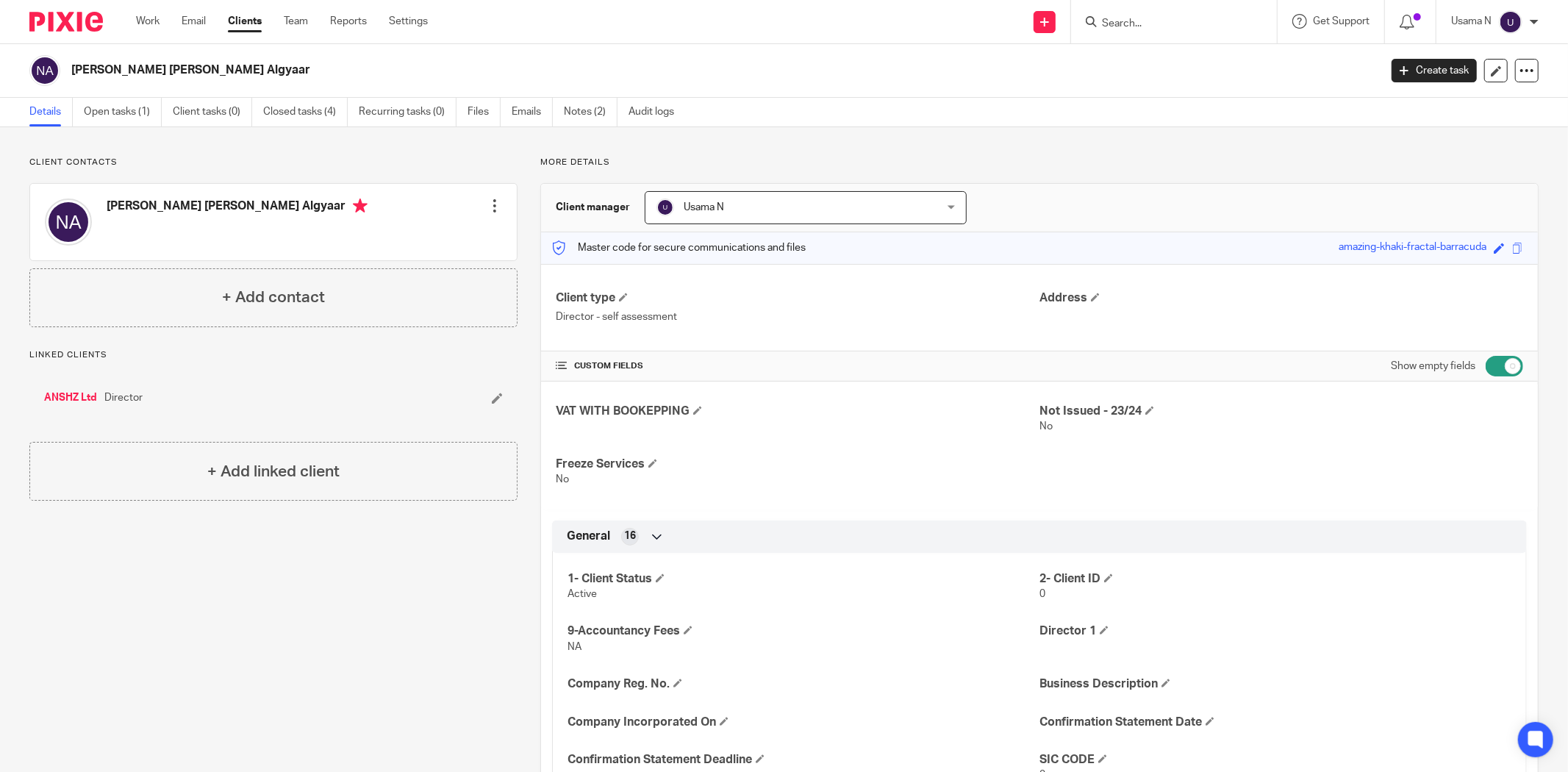
click at [78, 396] on link "ANSHZ Ltd" at bounding box center [71, 398] width 53 height 15
